Goal: Task Accomplishment & Management: Complete application form

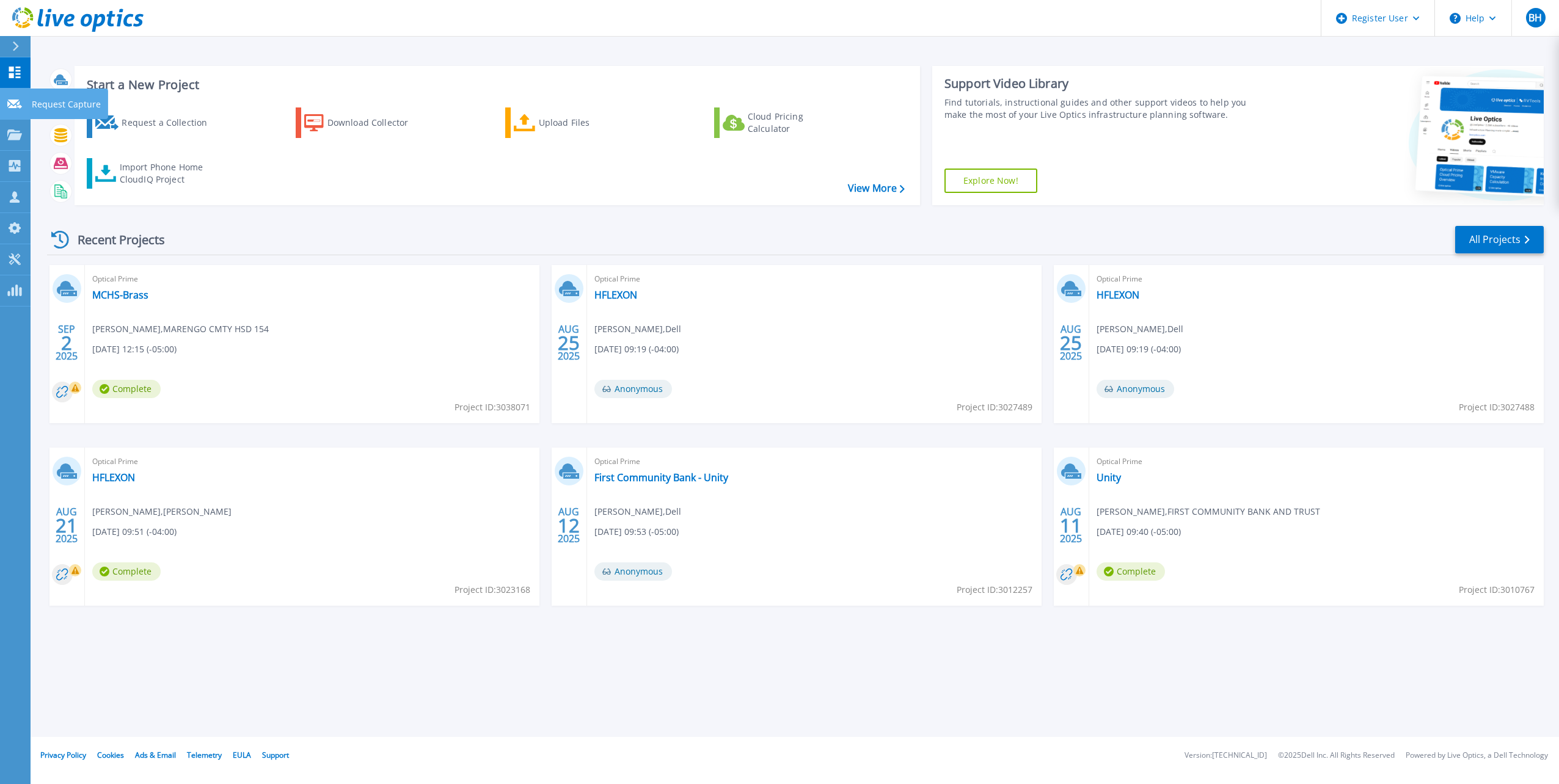
click at [10, 101] on icon at bounding box center [15, 104] width 15 height 9
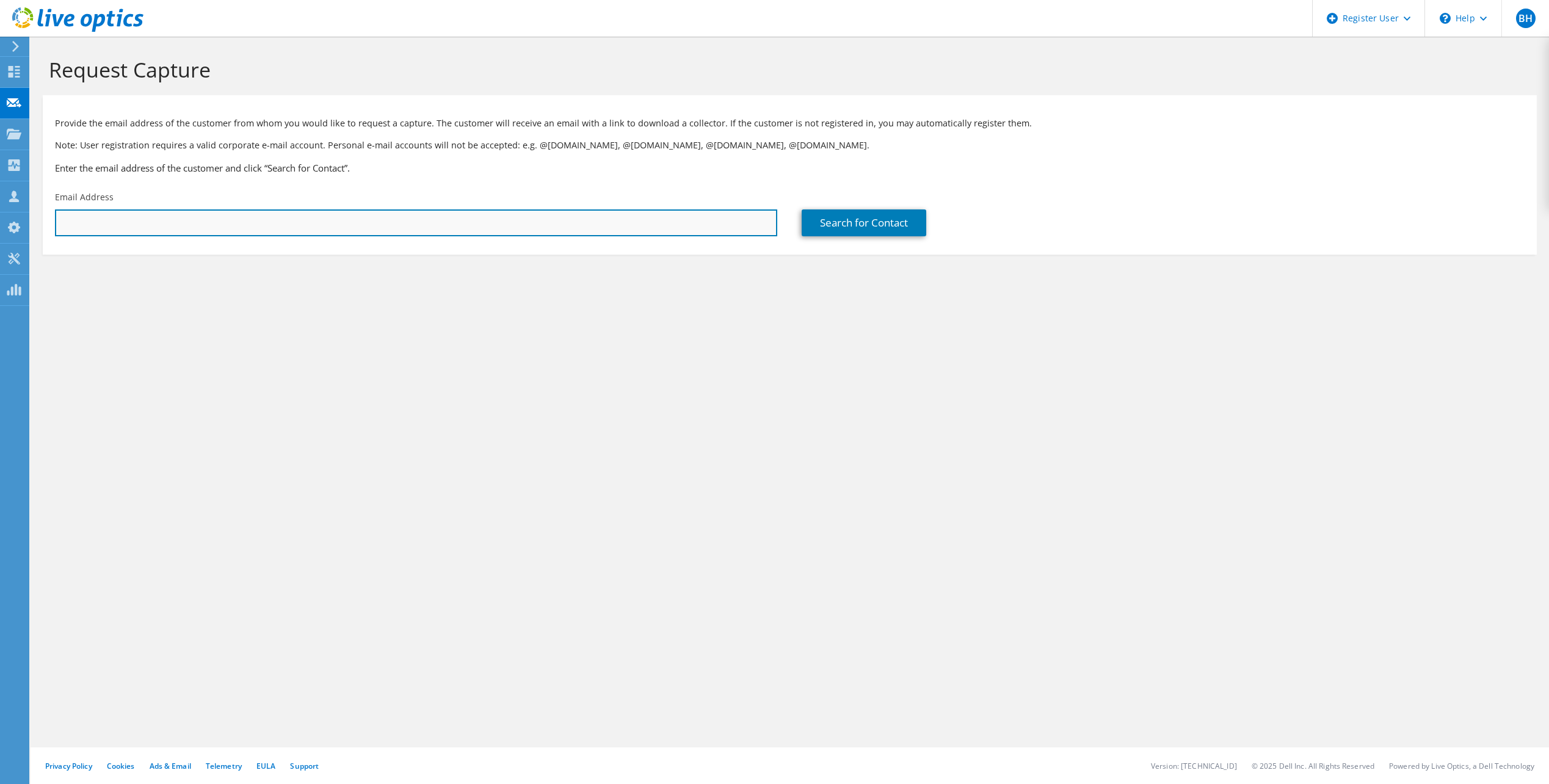
click at [306, 218] on input "text" at bounding box center [416, 223] width 722 height 27
paste input "[EMAIL_ADDRESS][DOMAIN_NAME]"
type input "[EMAIL_ADDRESS][DOMAIN_NAME]"
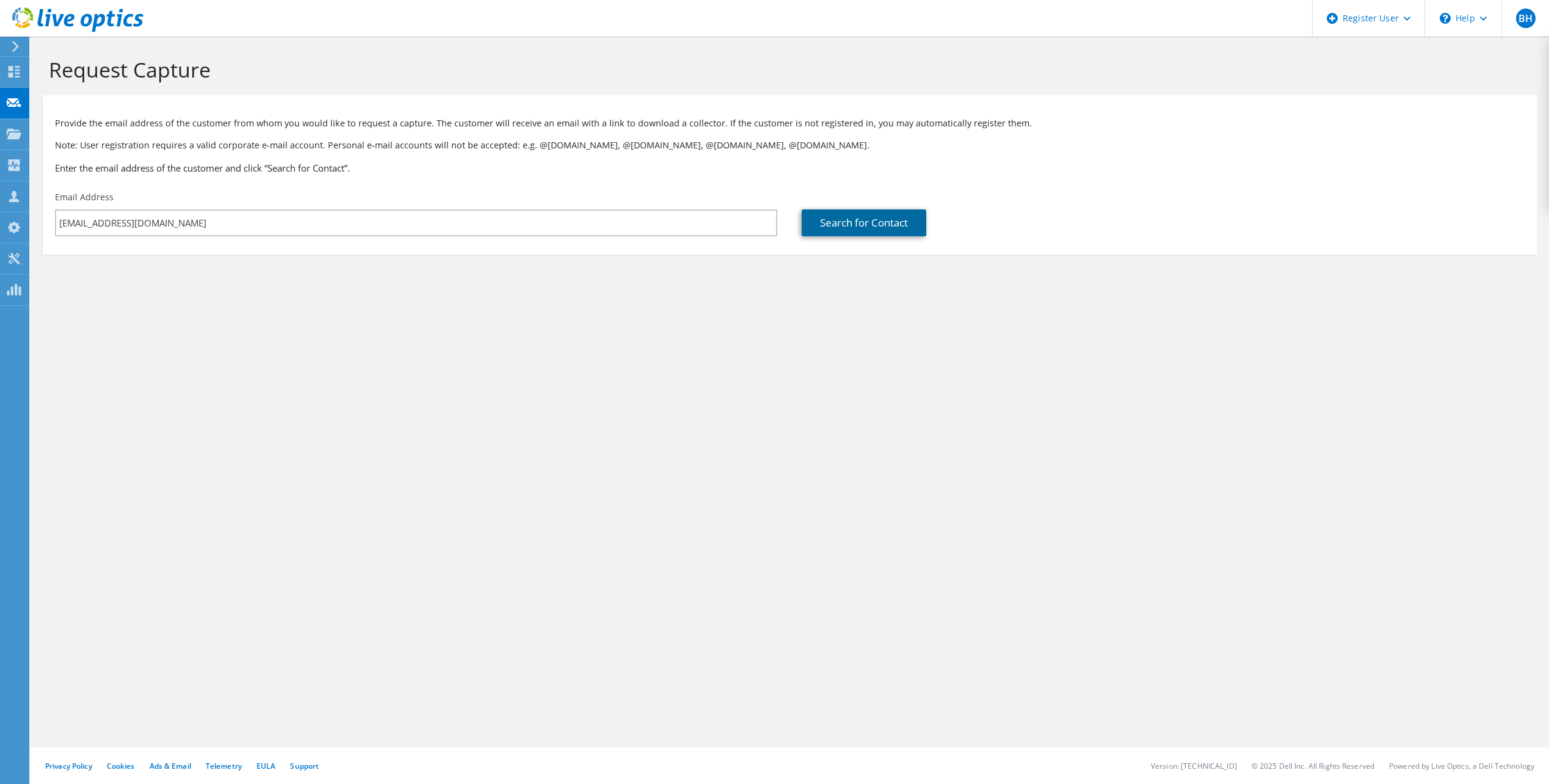
click at [842, 230] on link "Search for Contact" at bounding box center [864, 223] width 124 height 27
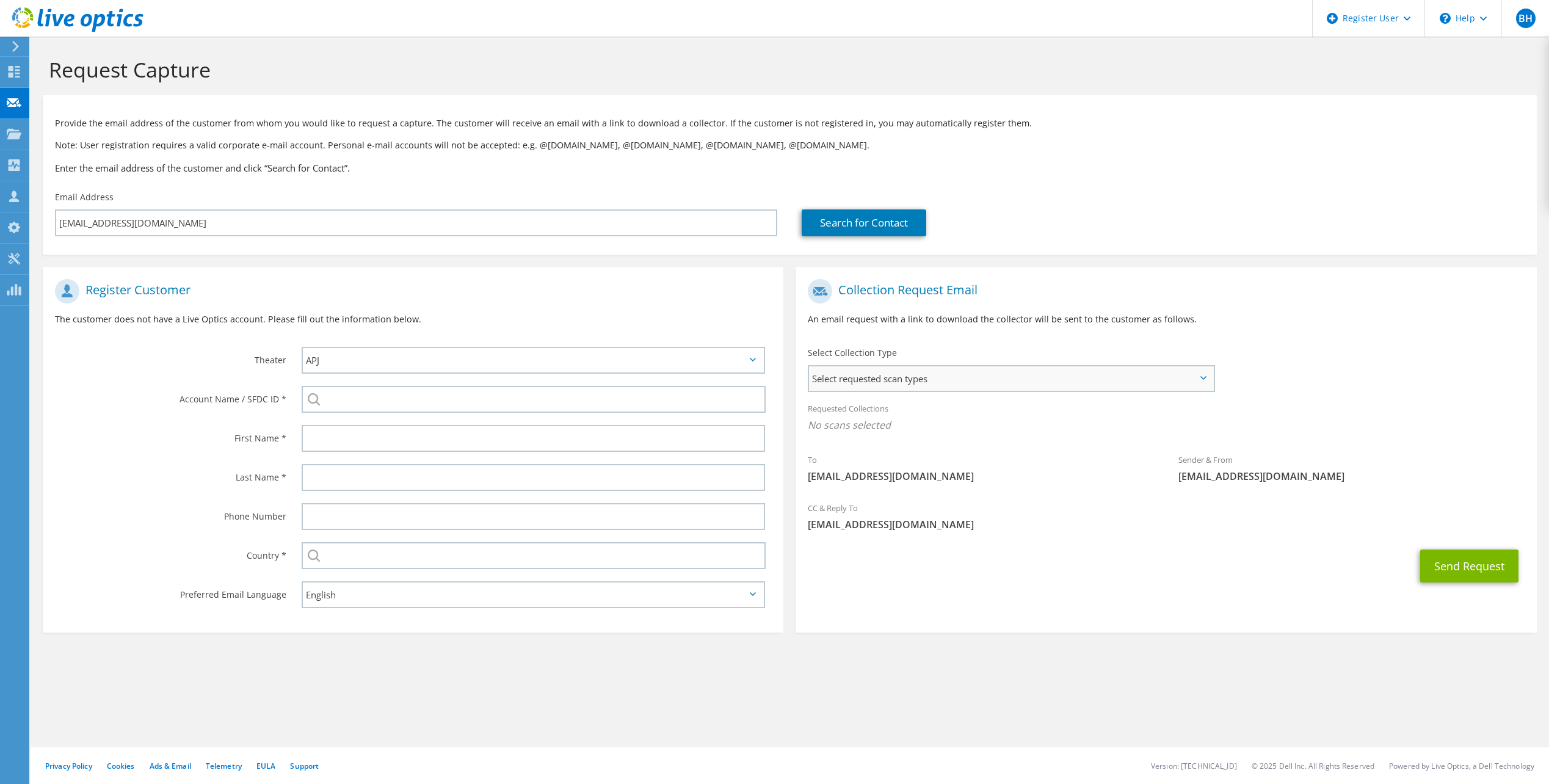
click at [915, 377] on span "Select requested scan types" at bounding box center [1011, 379] width 403 height 25
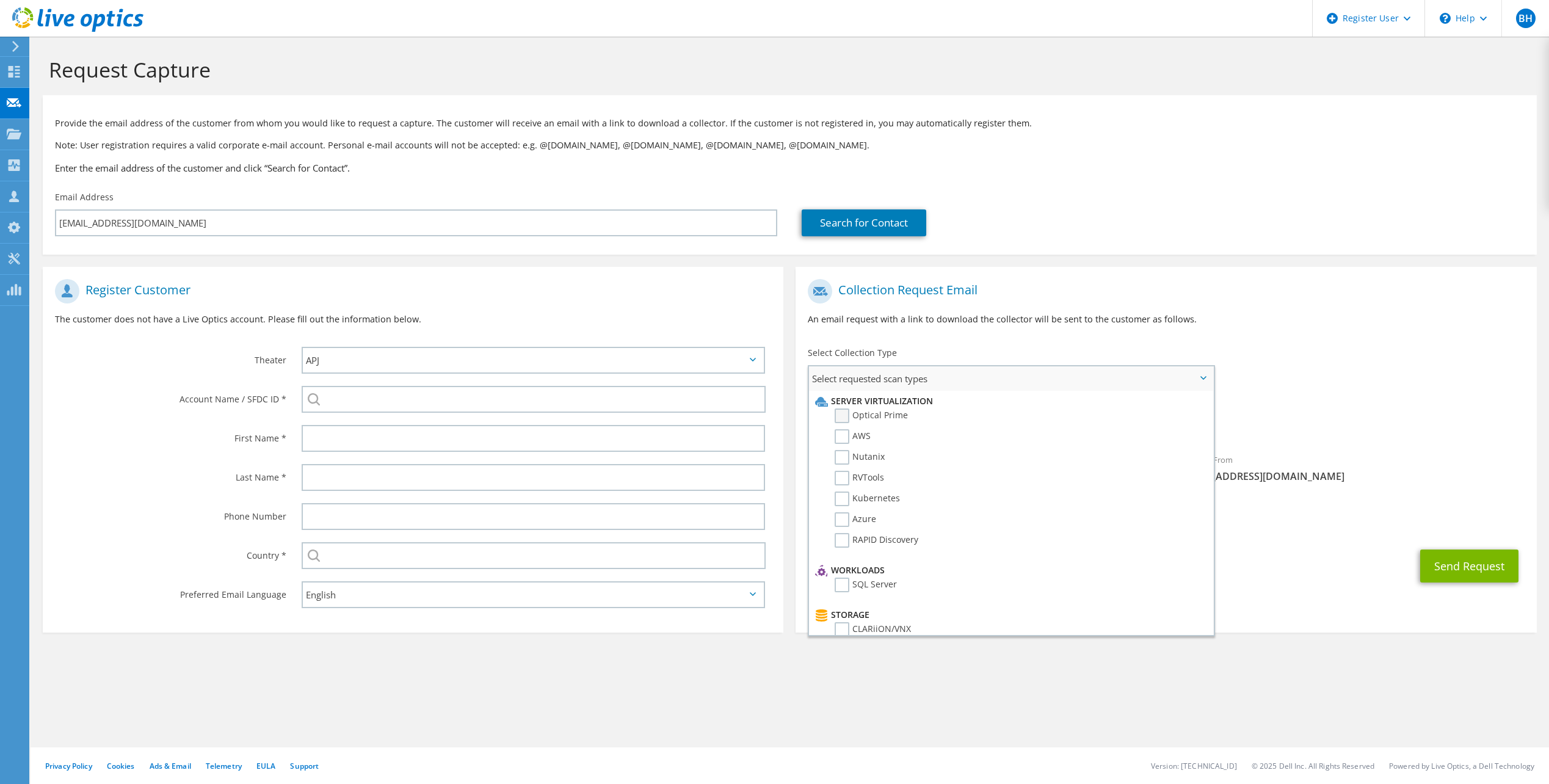
click at [845, 414] on label "Optical Prime" at bounding box center [872, 416] width 74 height 15
click at [0, 0] on input "Optical Prime" at bounding box center [0, 0] width 0 height 0
drag, startPoint x: 1352, startPoint y: 399, endPoint x: 1346, endPoint y: 405, distance: 8.5
click at [1352, 399] on div "Requested Collections No scans selected Optical Prime" at bounding box center [1166, 420] width 740 height 49
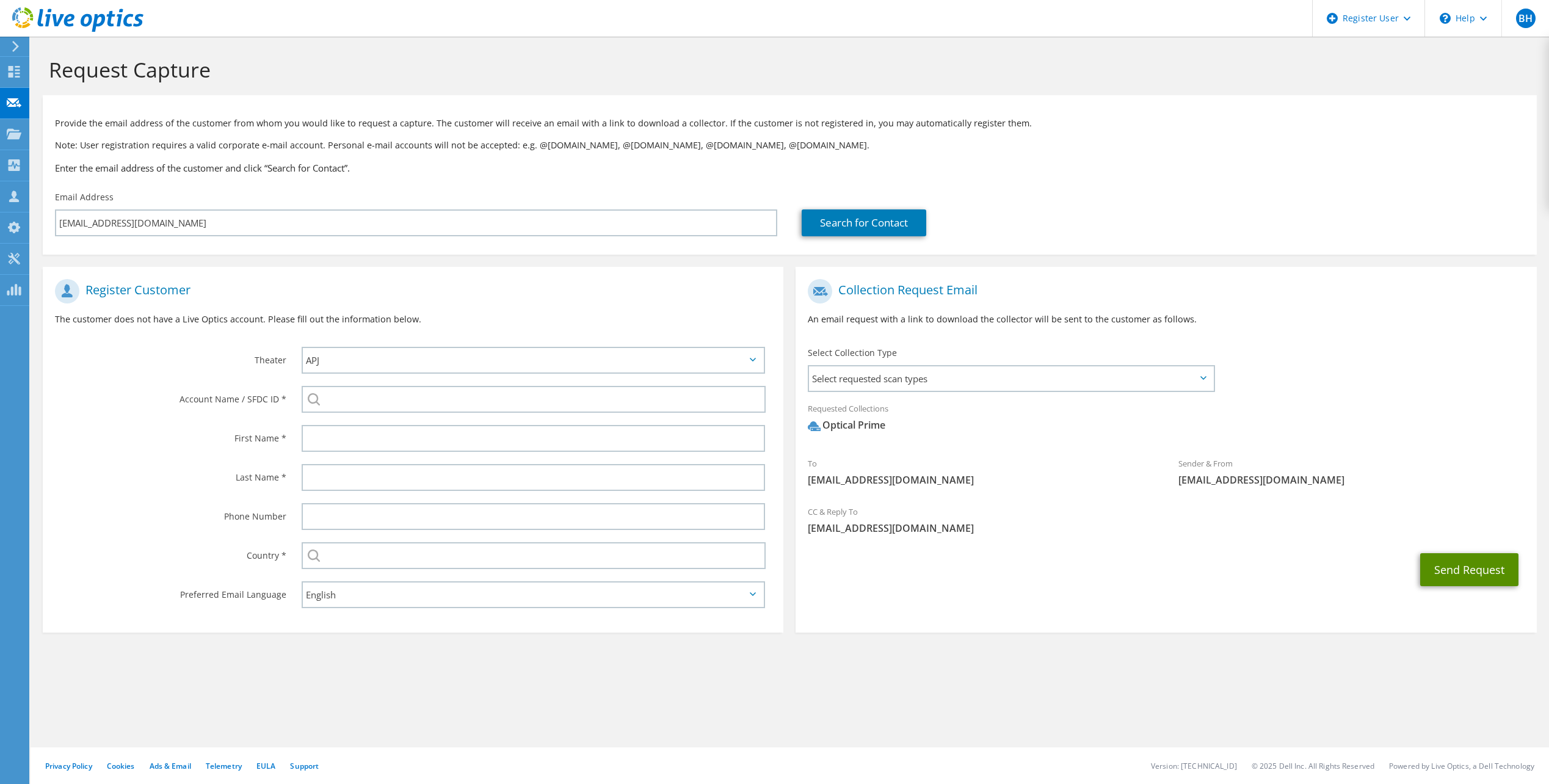
click at [1463, 565] on button "Send Request" at bounding box center [1469, 569] width 98 height 33
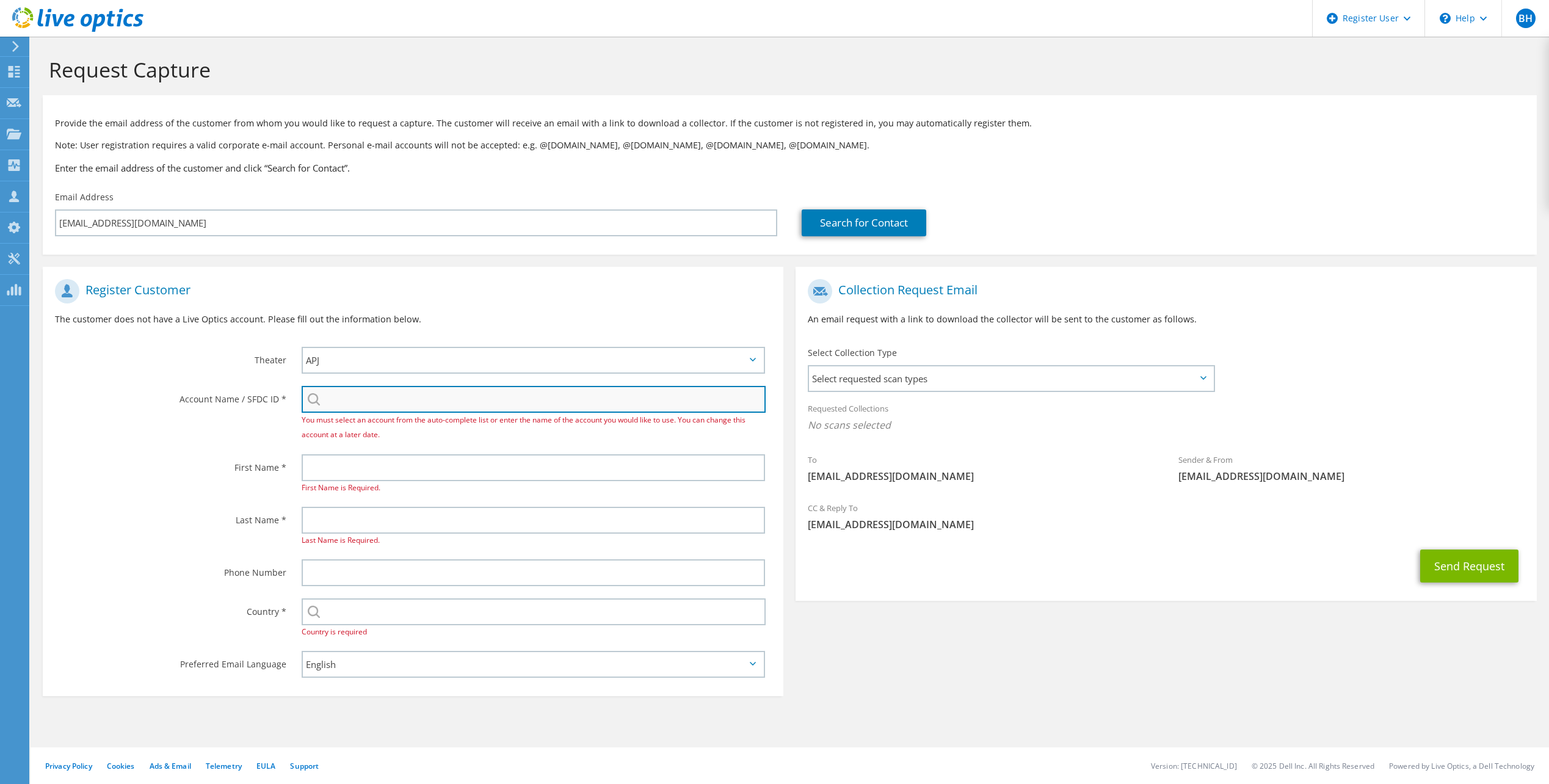
click at [374, 401] on input "search" at bounding box center [533, 399] width 464 height 27
click at [346, 395] on input "search" at bounding box center [533, 399] width 464 height 27
paste input "ACME ALLIANCE, LLC"
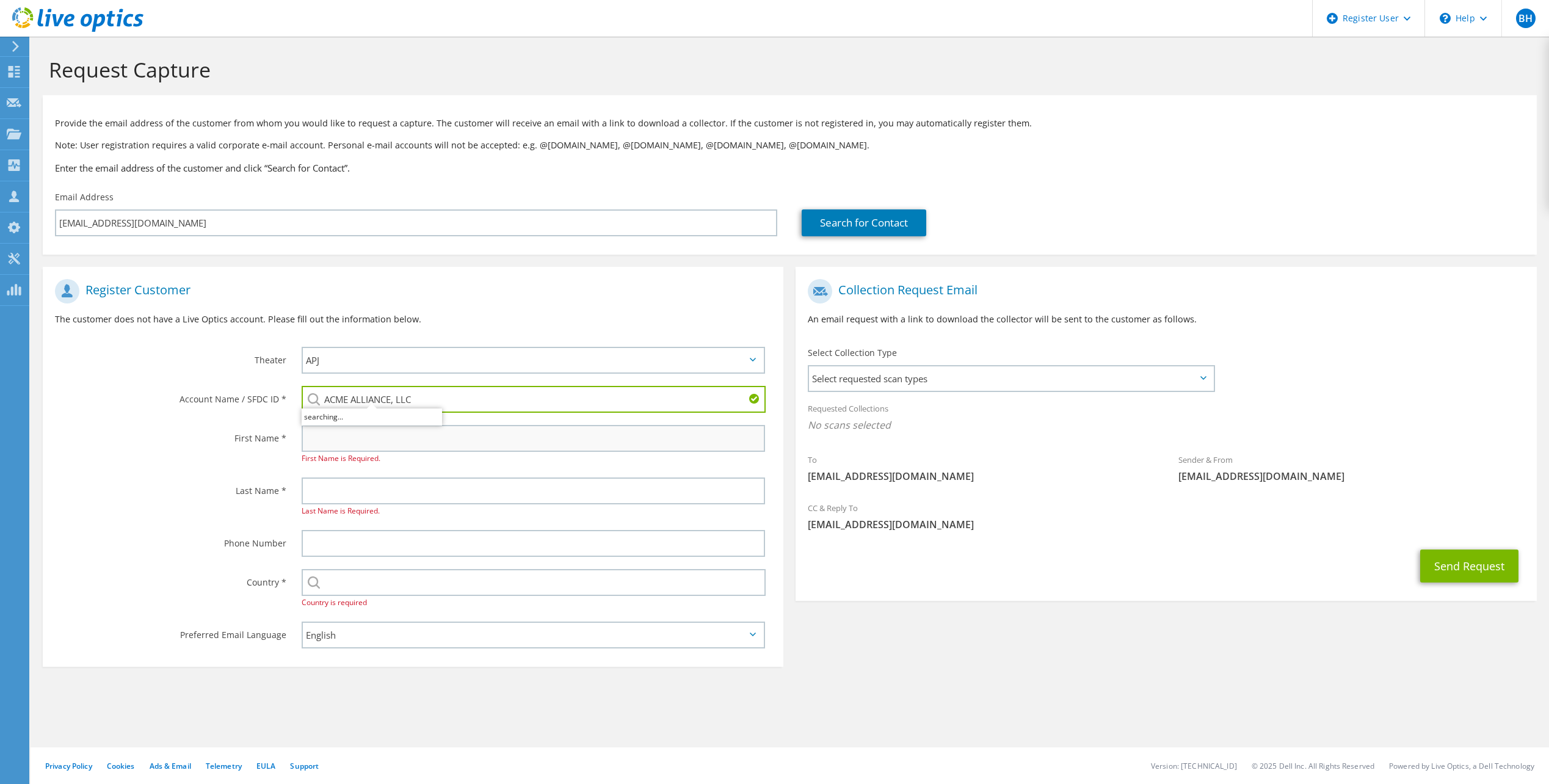
type input "ACME ALLIANCE, LLC"
click at [407, 439] on input "text" at bounding box center [533, 438] width 463 height 27
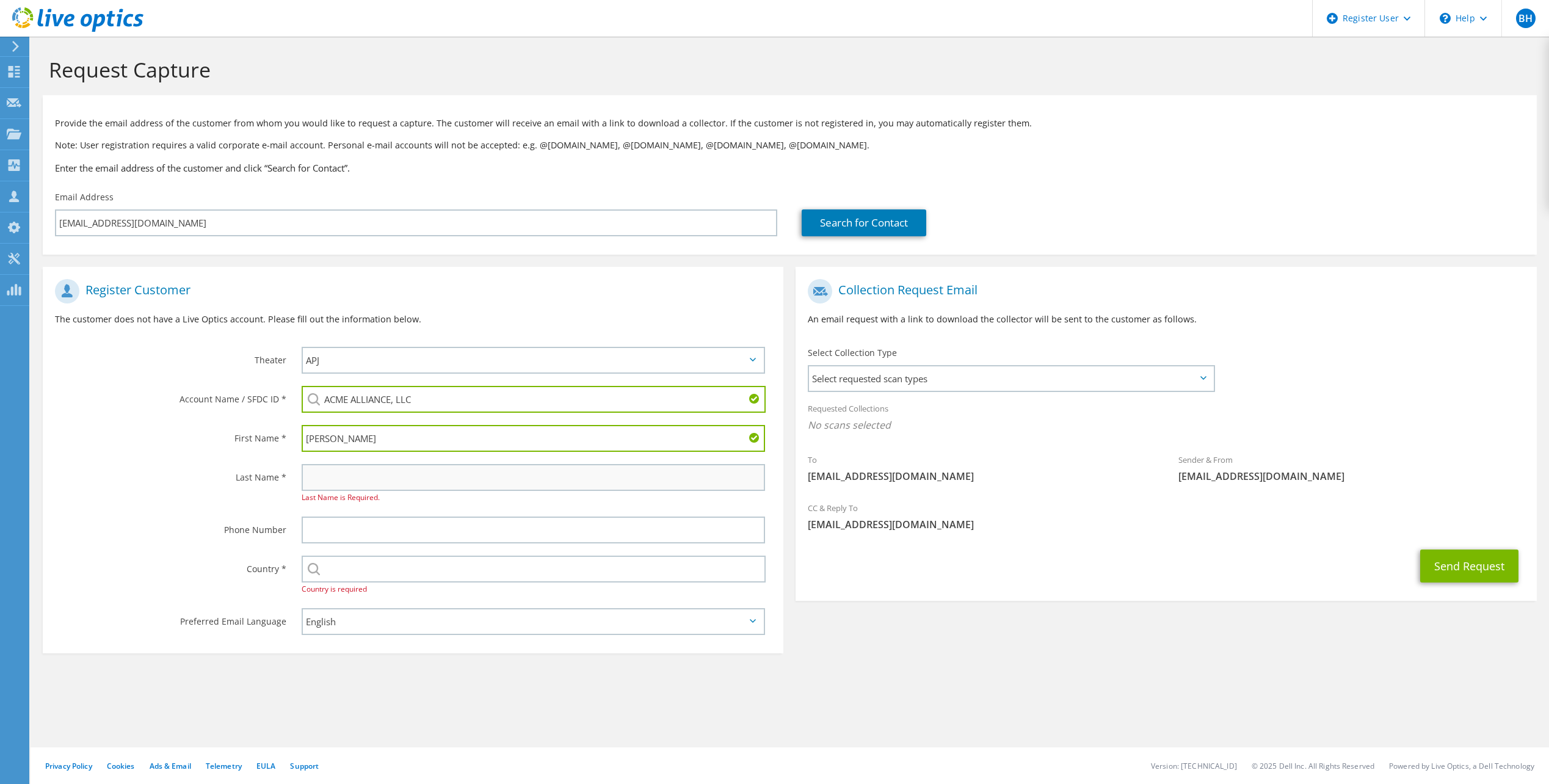
type input "Cuyler"
click at [386, 484] on input "text" at bounding box center [533, 478] width 463 height 27
type input "Jenkins"
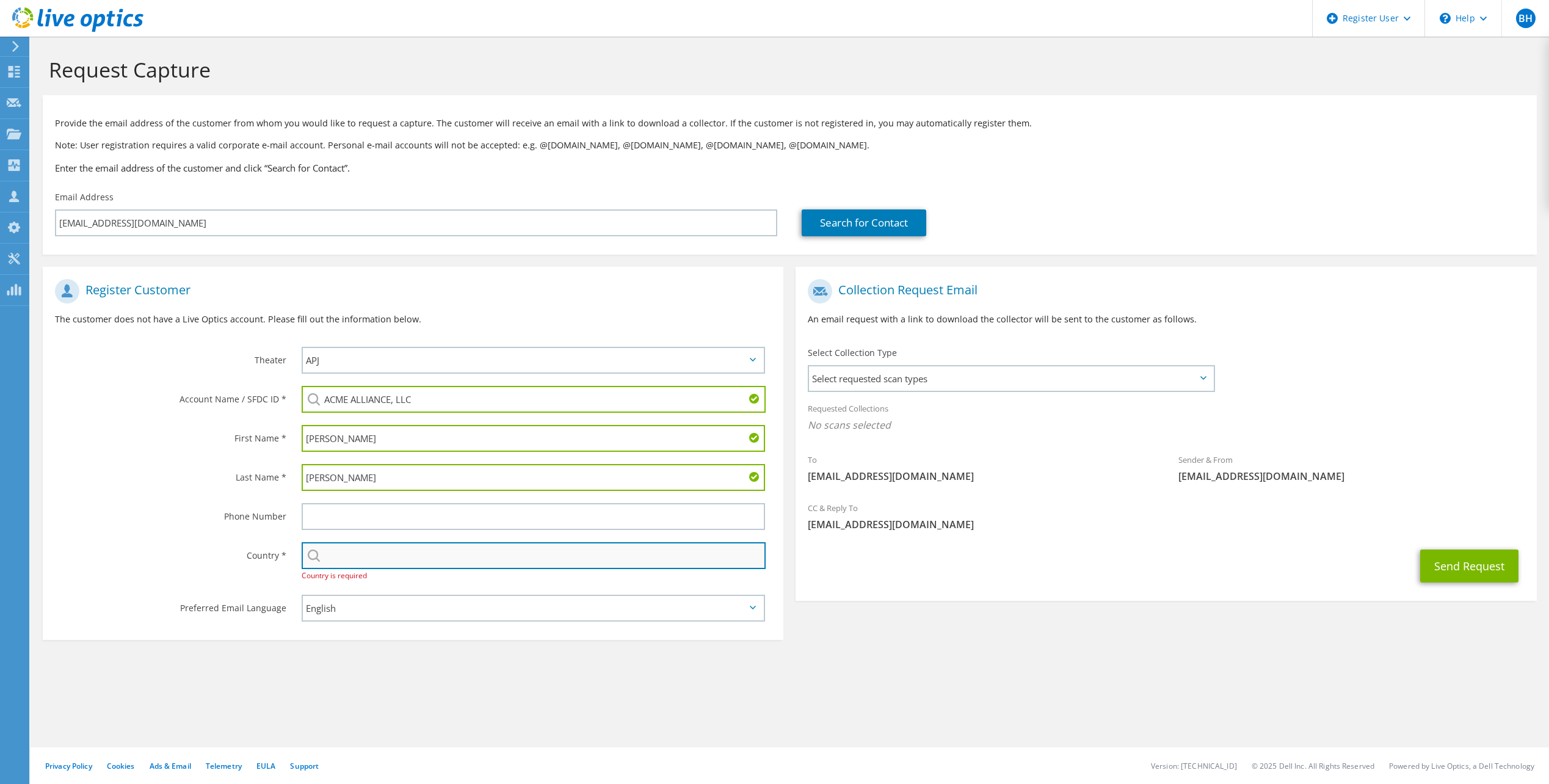
click at [358, 559] on input "text" at bounding box center [533, 555] width 464 height 27
type input "[GEOGRAPHIC_DATA]"
type input "7708413432"
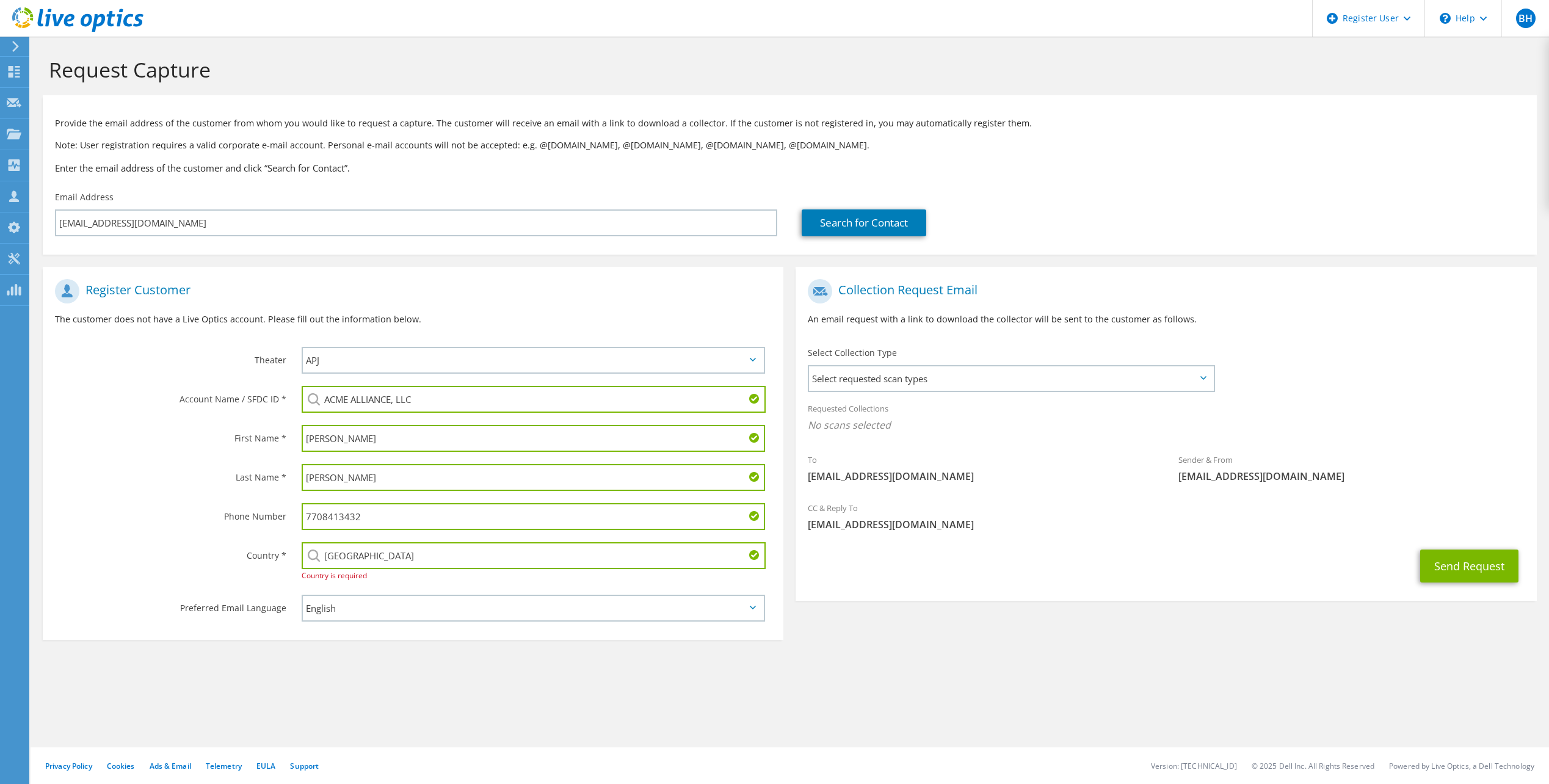
drag, startPoint x: 379, startPoint y: 523, endPoint x: 311, endPoint y: 516, distance: 68.4
click at [292, 520] on div "7708413432" at bounding box center [536, 517] width 494 height 39
click at [159, 564] on div "Country *" at bounding box center [166, 555] width 246 height 38
click at [354, 682] on section "Request Capture Provide the email address of the customer from whom you would l…" at bounding box center [790, 372] width 1518 height 671
click at [1065, 383] on span "Select requested scan types" at bounding box center [1011, 379] width 403 height 25
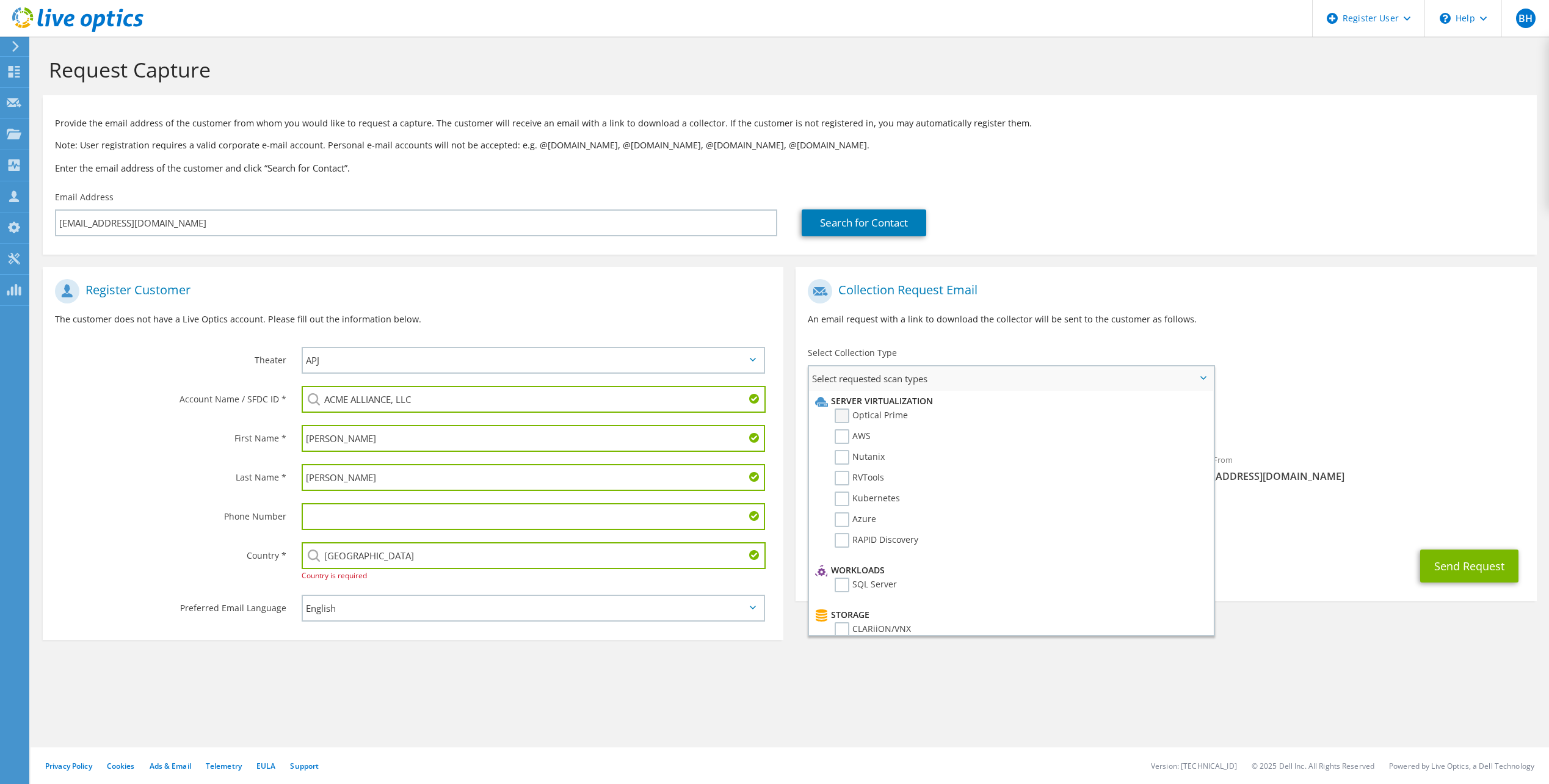
click at [847, 411] on label "Optical Prime" at bounding box center [872, 416] width 74 height 15
click at [0, 0] on input "Optical Prime" at bounding box center [0, 0] width 0 height 0
click at [1228, 335] on div "Collection Request Email An email request with a link to download the collector…" at bounding box center [1166, 306] width 740 height 68
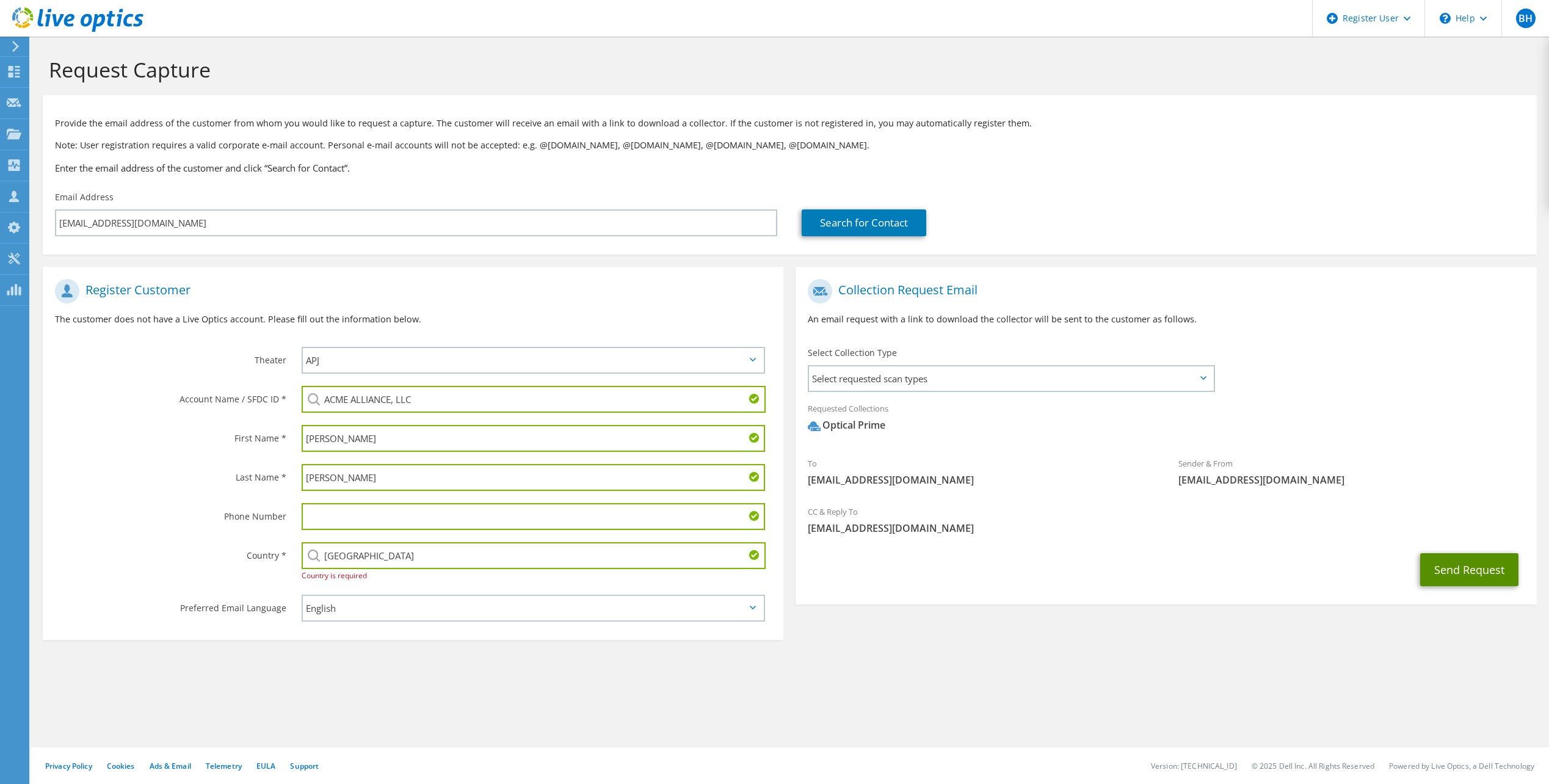
click at [1441, 572] on button "Send Request" at bounding box center [1469, 569] width 98 height 33
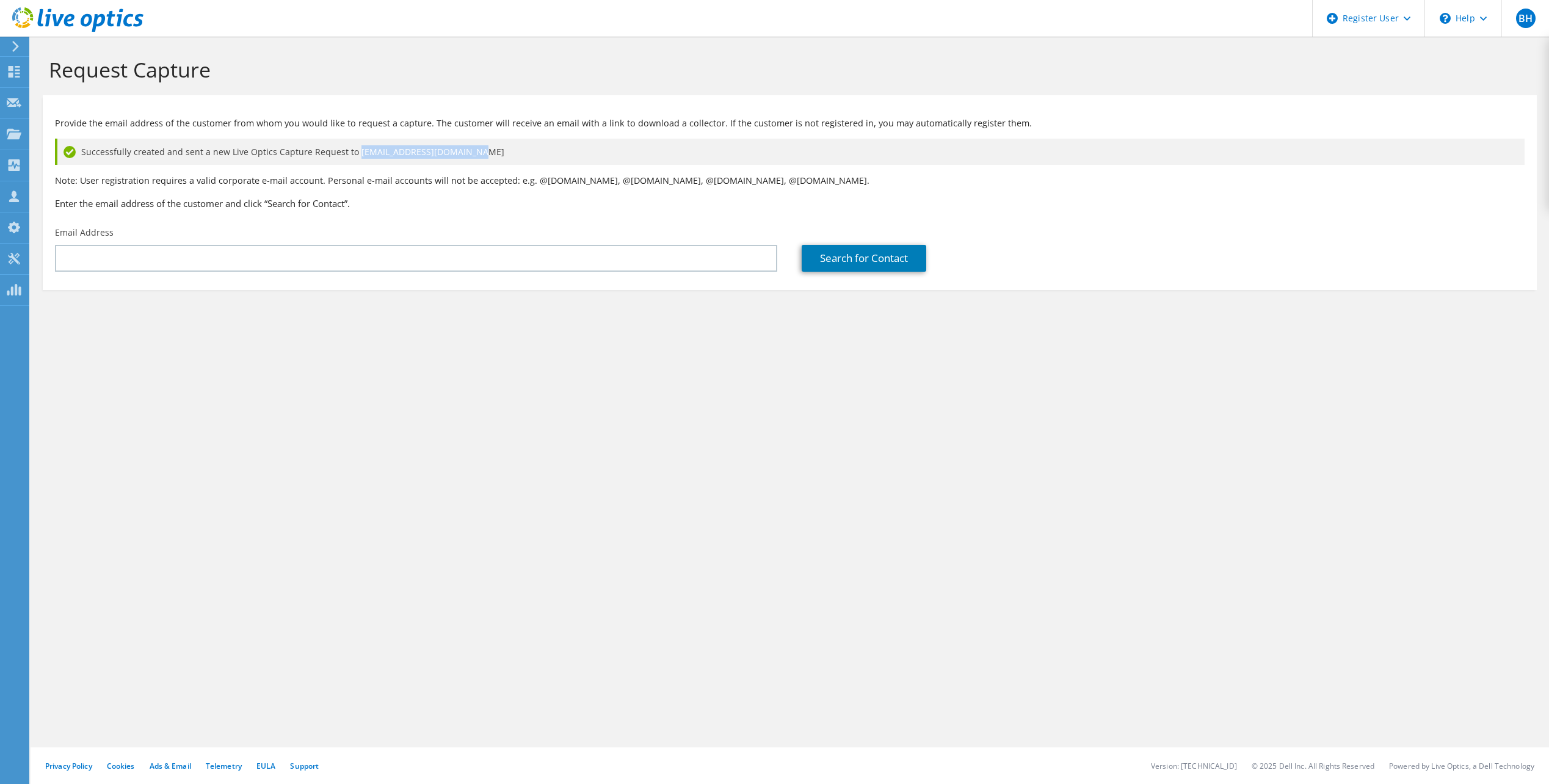
drag, startPoint x: 463, startPoint y: 155, endPoint x: 351, endPoint y: 154, distance: 112.0
click at [351, 154] on div "Successfully created and sent a new Live Optics Capture Request to cjenkins@acm…" at bounding box center [790, 151] width 1469 height 26
